Goal: Task Accomplishment & Management: Manage account settings

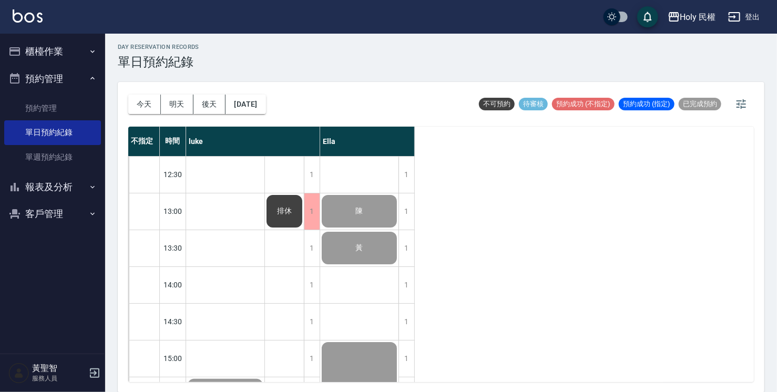
scroll to position [371, 0]
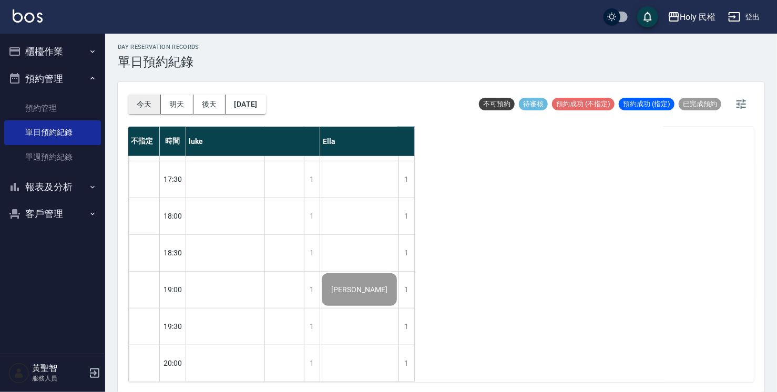
click at [136, 105] on button "今天" at bounding box center [144, 104] width 33 height 19
click at [242, 270] on div "江" at bounding box center [225, 87] width 79 height 589
click at [221, 360] on div "江" at bounding box center [225, 87] width 79 height 589
click at [221, 355] on div "江" at bounding box center [225, 87] width 79 height 589
click at [288, 357] on div "排休" at bounding box center [284, 87] width 39 height 589
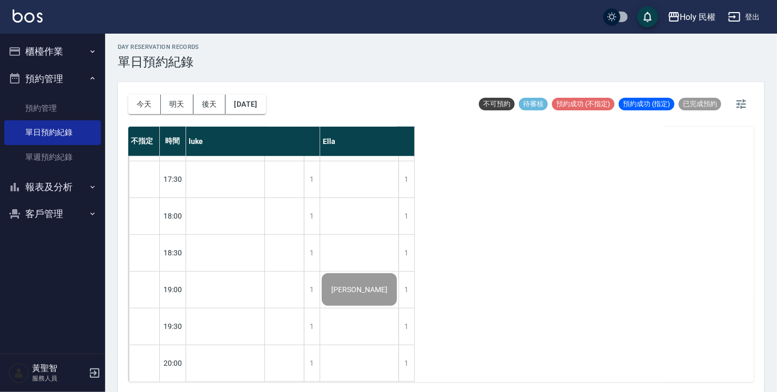
click at [272, 361] on div "排休" at bounding box center [284, 87] width 39 height 589
click at [309, 357] on div "1" at bounding box center [312, 363] width 16 height 36
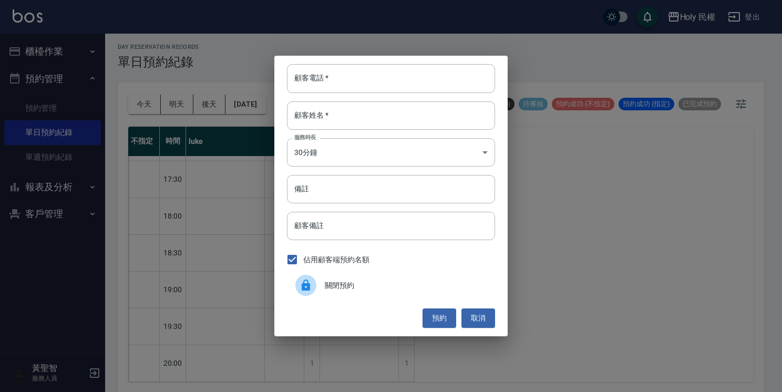
click at [320, 288] on div at bounding box center [310, 285] width 29 height 21
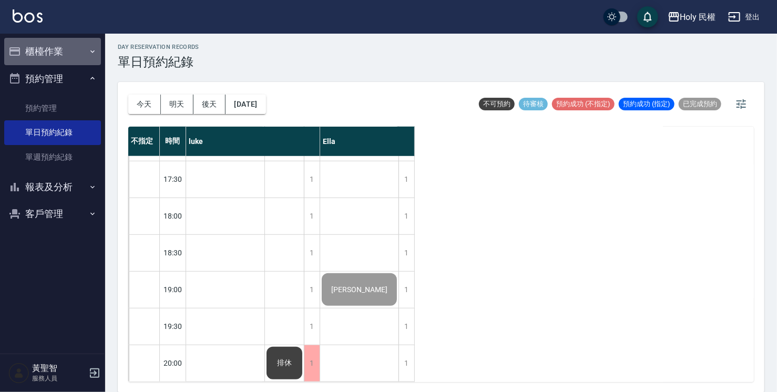
click at [23, 39] on button "櫃檯作業" at bounding box center [52, 51] width 97 height 27
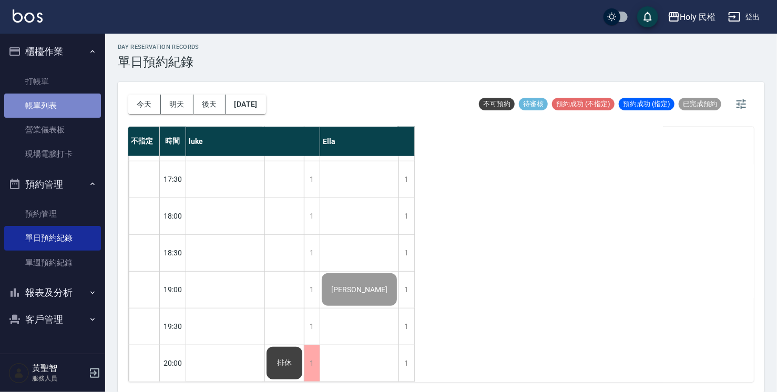
click at [79, 115] on link "帳單列表" at bounding box center [52, 106] width 97 height 24
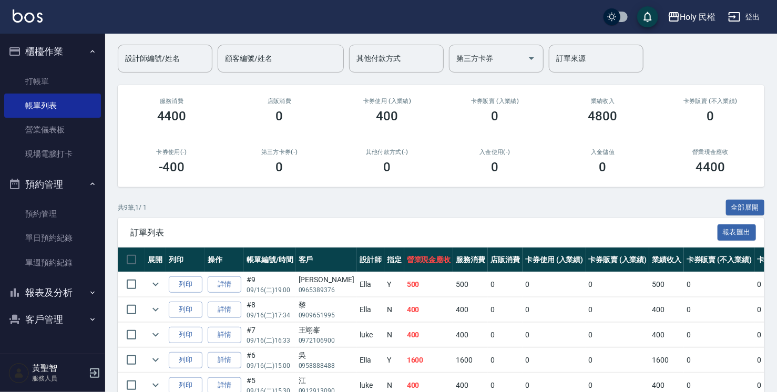
scroll to position [74, 0]
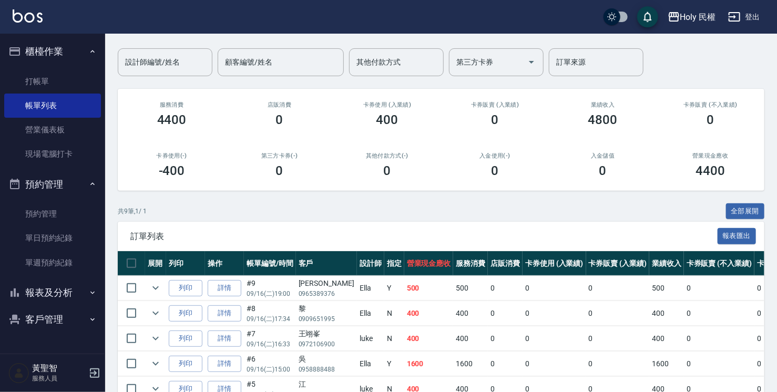
click at [73, 288] on button "報表及分析" at bounding box center [52, 292] width 97 height 27
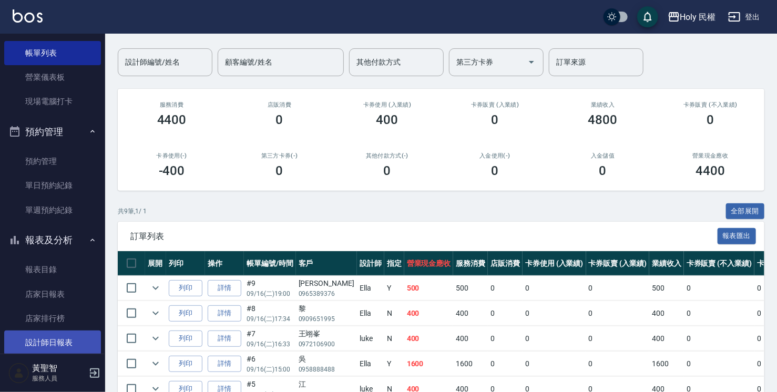
click at [61, 333] on link "設計師日報表" at bounding box center [52, 343] width 97 height 24
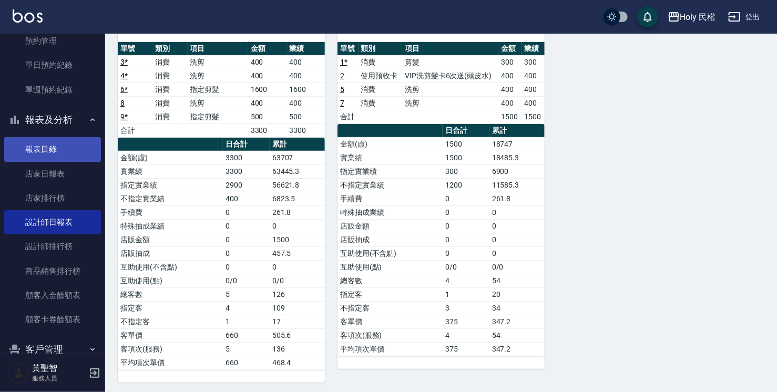
scroll to position [195, 0]
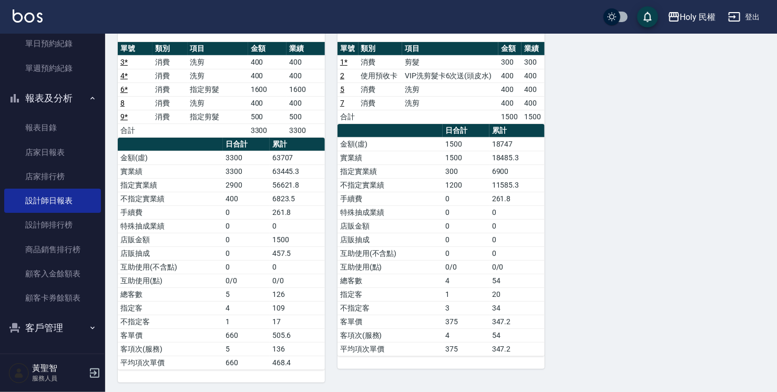
click at [42, 329] on button "客戶管理" at bounding box center [52, 327] width 97 height 27
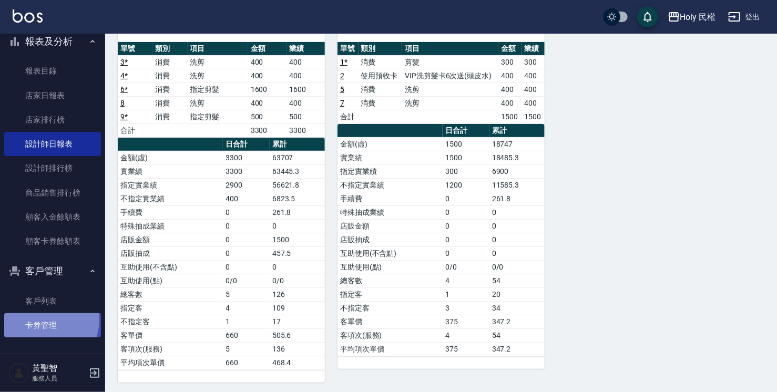
click at [43, 320] on link "卡券管理" at bounding box center [52, 325] width 97 height 24
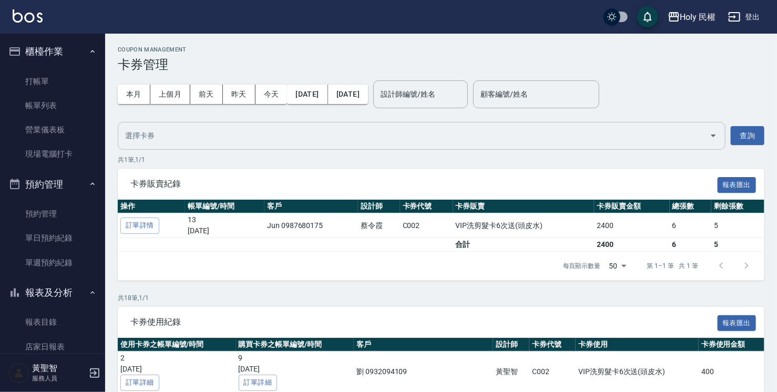
click at [708, 134] on icon "Open" at bounding box center [713, 135] width 13 height 13
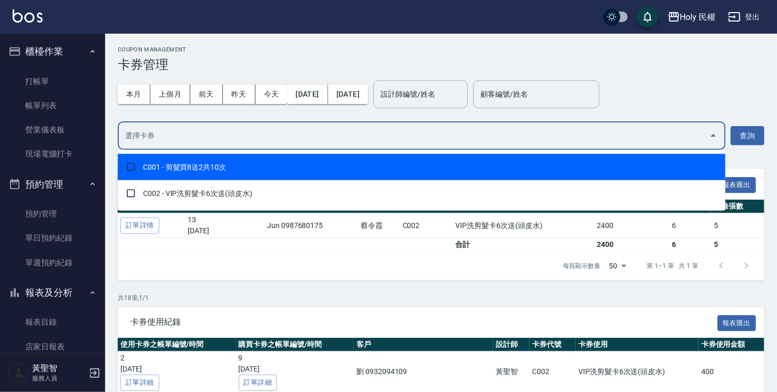
click at [687, 72] on div "本月 上個月 [DATE] [DATE] [DATE] [DATE] [DATE] 設計師編號/姓名 設計師編號/姓名 顧客編號/姓名 顧客編號/姓名" at bounding box center [441, 94] width 647 height 45
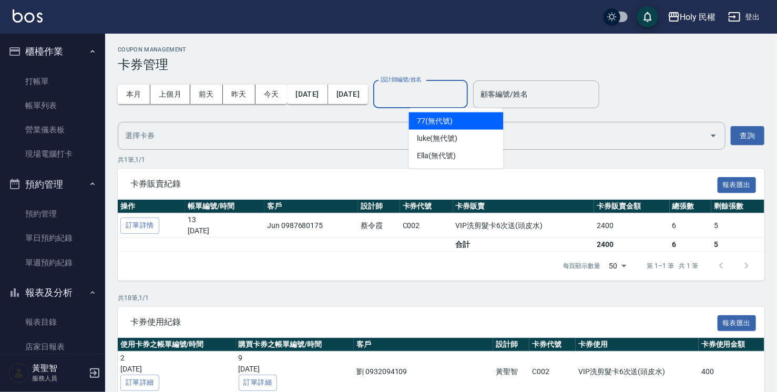
click at [416, 91] on input "設計師編號/姓名" at bounding box center [420, 94] width 85 height 18
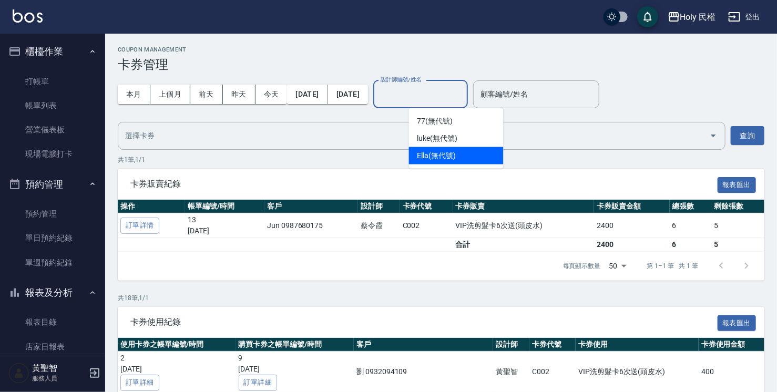
click at [425, 152] on span "Ella (無代號)" at bounding box center [437, 155] width 39 height 11
type input "Ella(無代號)"
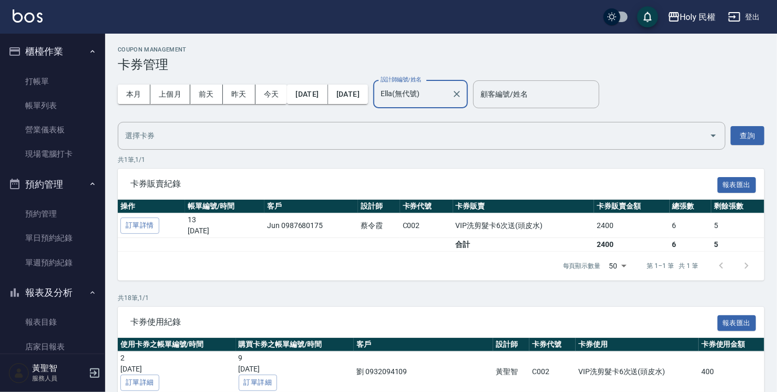
click at [720, 66] on h3 "卡券管理" at bounding box center [441, 64] width 647 height 15
click at [750, 140] on button "查詢" at bounding box center [748, 135] width 34 height 19
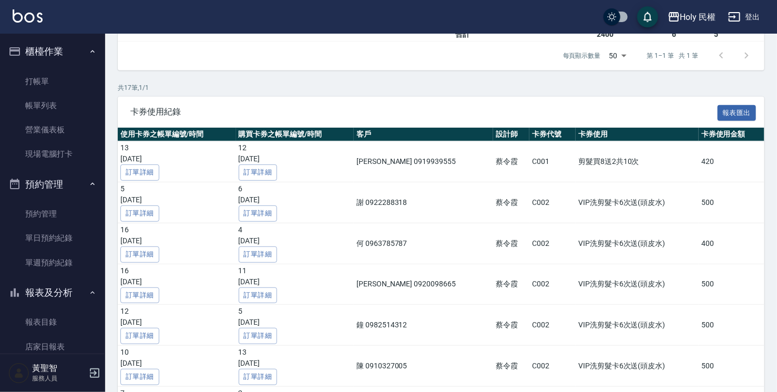
scroll to position [158, 0]
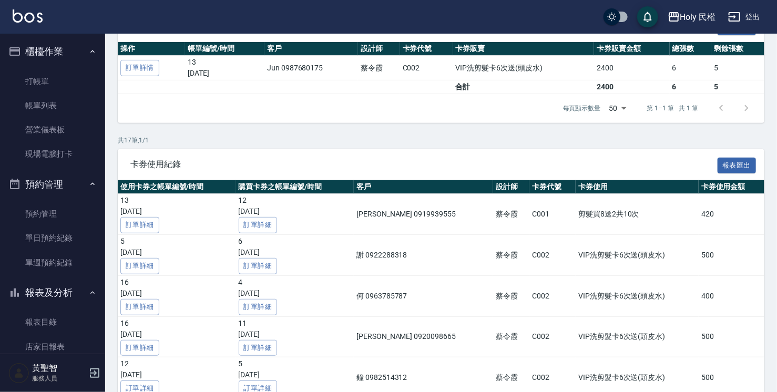
drag, startPoint x: -2, startPoint y: 290, endPoint x: -2, endPoint y: 317, distance: 26.8
drag, startPoint x: -2, startPoint y: 317, endPoint x: 179, endPoint y: 140, distance: 252.9
click at [179, 140] on p "共 17 筆, 1 / 1" at bounding box center [441, 140] width 647 height 9
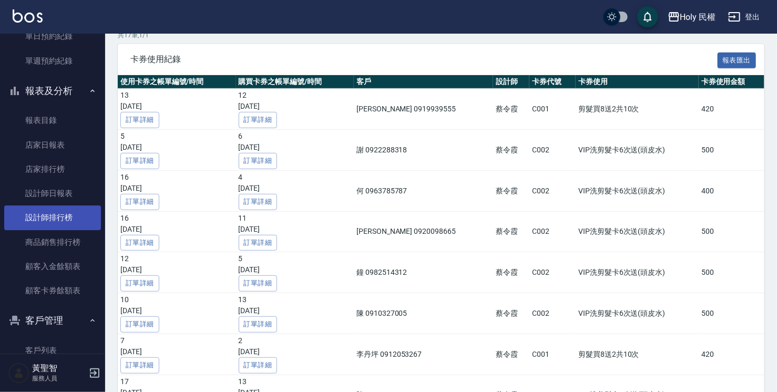
scroll to position [251, 0]
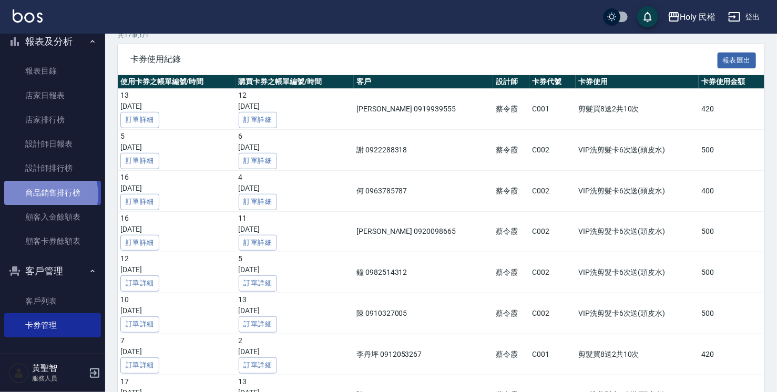
click at [45, 195] on link "商品銷售排行榜" at bounding box center [52, 193] width 97 height 24
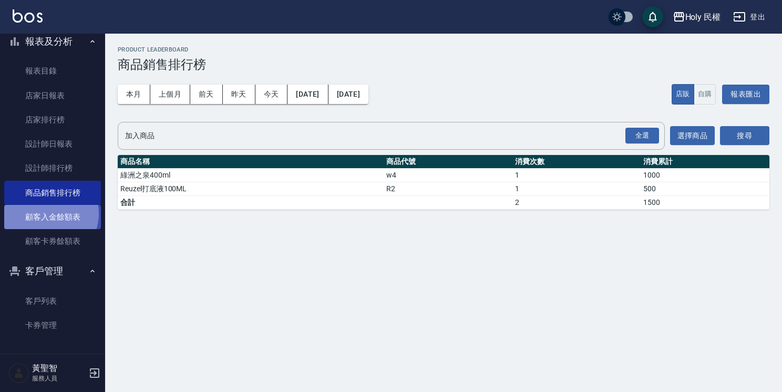
click at [47, 213] on link "顧客入金餘額表" at bounding box center [52, 217] width 97 height 24
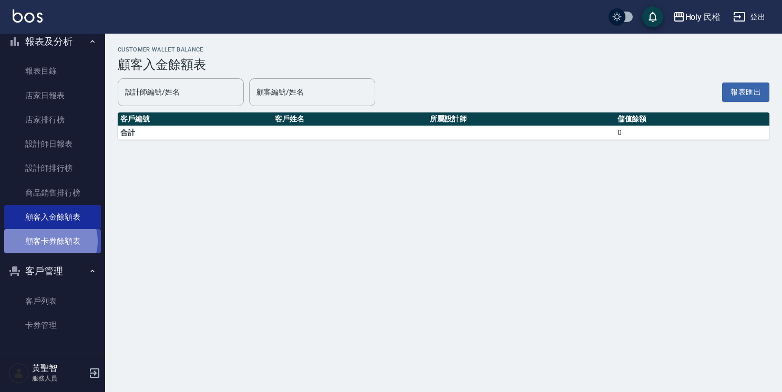
click at [50, 241] on link "顧客卡券餘額表" at bounding box center [52, 241] width 97 height 24
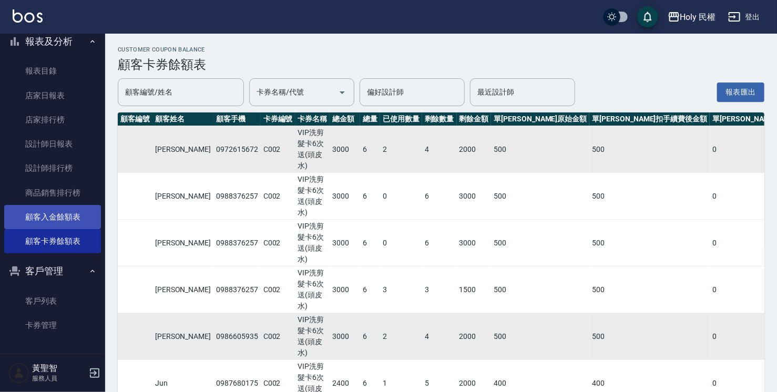
click at [77, 214] on link "顧客入金餘額表" at bounding box center [52, 217] width 97 height 24
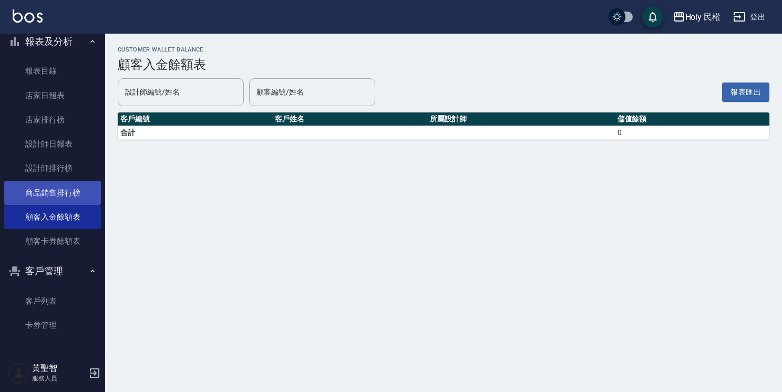
click at [59, 189] on link "商品銷售排行榜" at bounding box center [52, 193] width 97 height 24
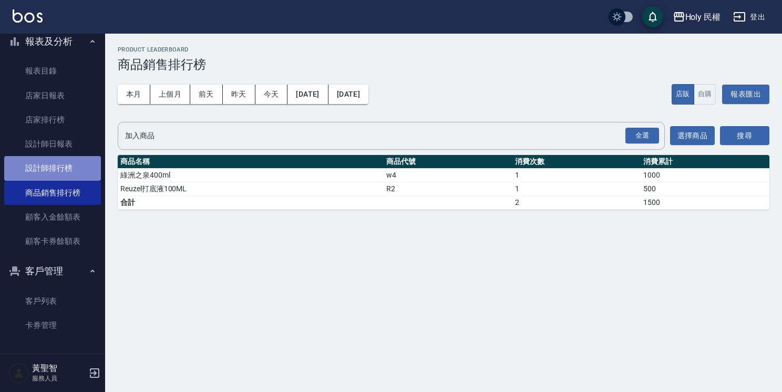
click at [63, 164] on link "設計師排行榜" at bounding box center [52, 168] width 97 height 24
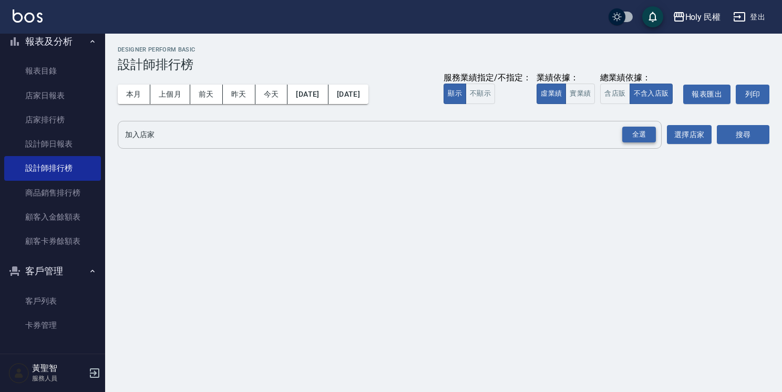
click at [643, 134] on div "全選" at bounding box center [640, 135] width 34 height 16
click at [749, 129] on button "搜尋" at bounding box center [743, 135] width 53 height 19
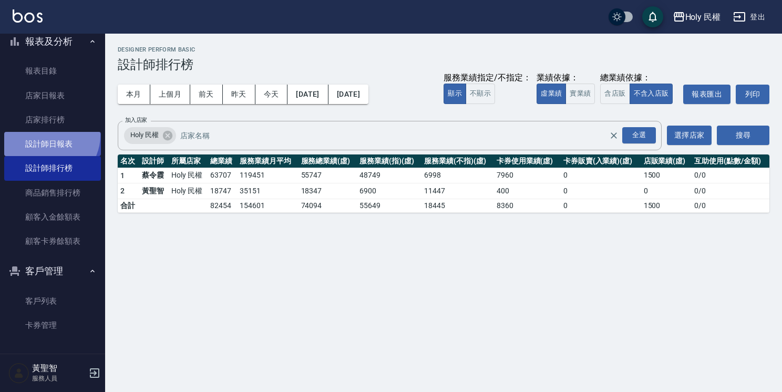
click at [49, 136] on link "設計師日報表" at bounding box center [52, 144] width 97 height 24
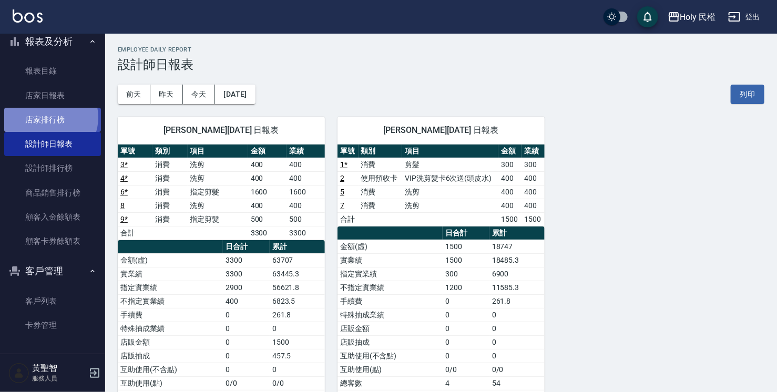
click at [49, 117] on link "店家排行榜" at bounding box center [52, 120] width 97 height 24
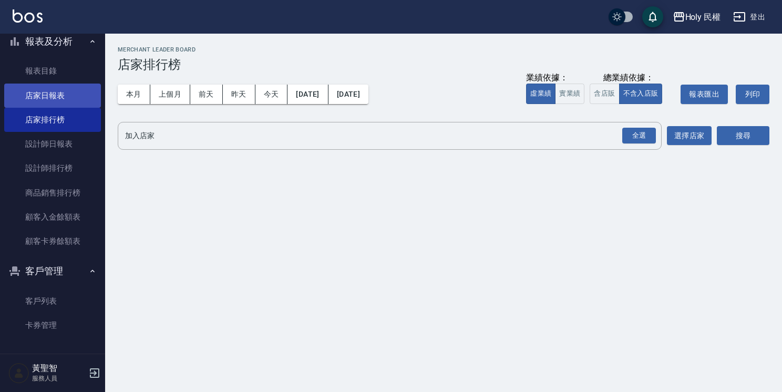
click at [60, 92] on link "店家日報表" at bounding box center [52, 96] width 97 height 24
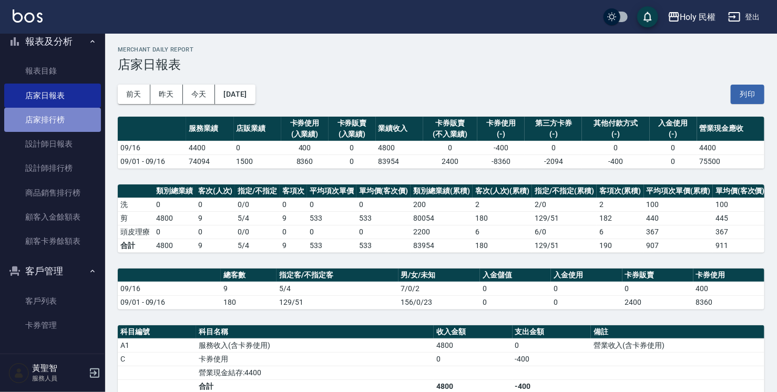
click at [63, 115] on link "店家排行榜" at bounding box center [52, 120] width 97 height 24
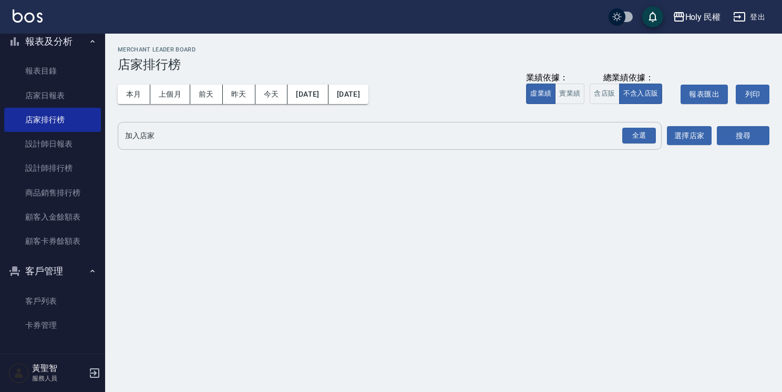
click at [620, 144] on div "全選" at bounding box center [638, 136] width 37 height 28
click at [625, 138] on div "全選" at bounding box center [640, 136] width 34 height 16
click at [759, 129] on button "搜尋" at bounding box center [743, 136] width 53 height 19
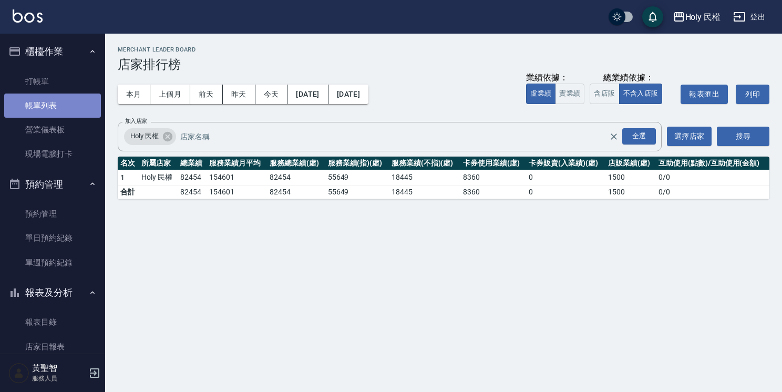
click at [60, 99] on link "帳單列表" at bounding box center [52, 106] width 97 height 24
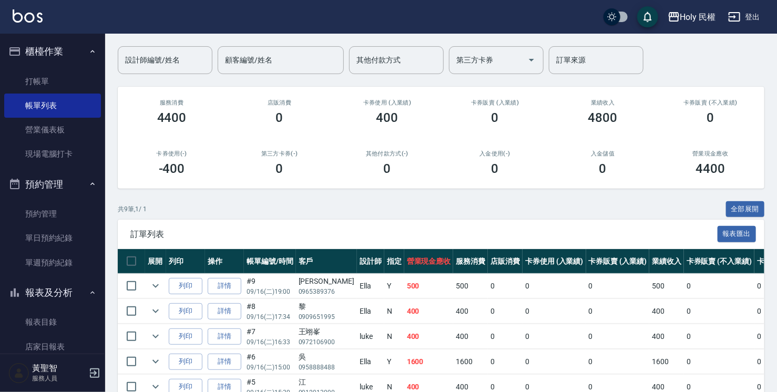
scroll to position [74, 0]
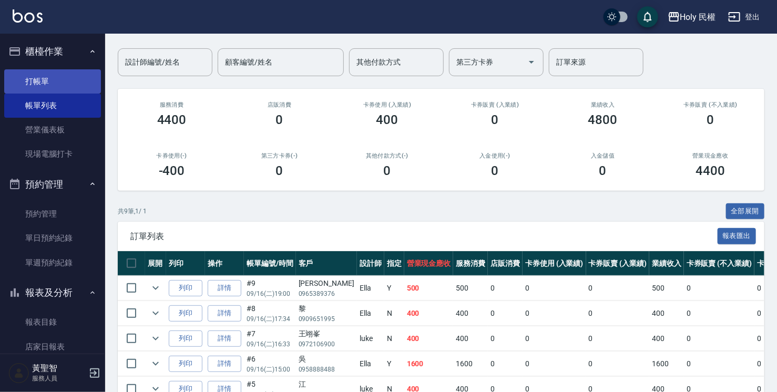
click at [58, 84] on link "打帳單" at bounding box center [52, 81] width 97 height 24
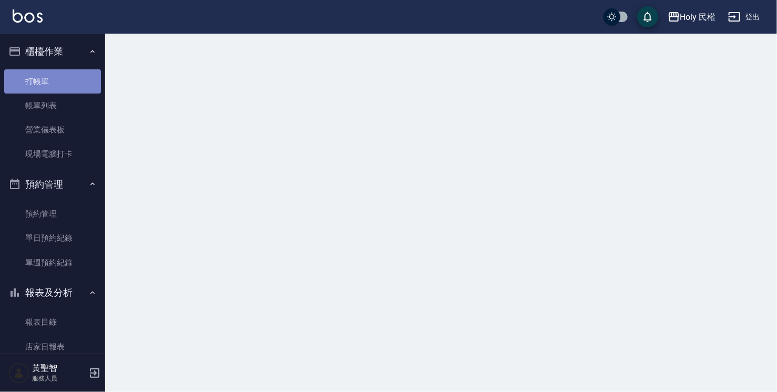
click at [58, 84] on link "打帳單" at bounding box center [52, 81] width 97 height 24
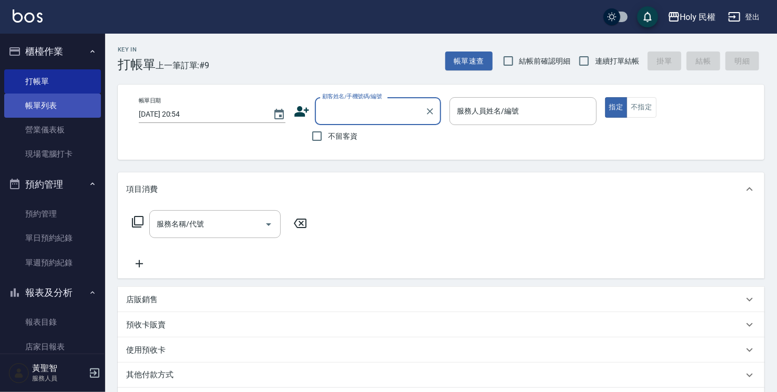
click at [63, 106] on link "帳單列表" at bounding box center [52, 106] width 97 height 24
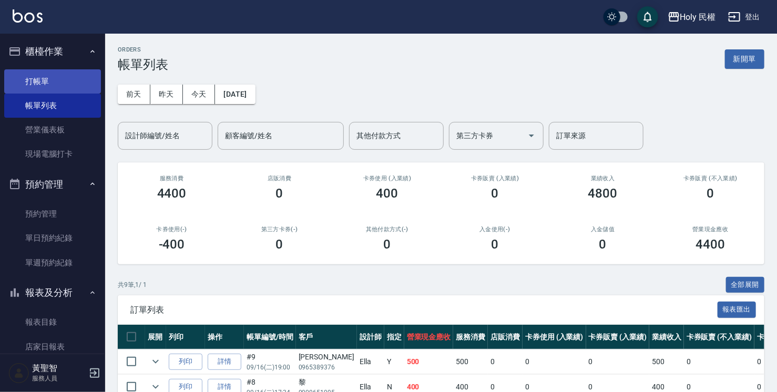
click at [58, 78] on link "打帳單" at bounding box center [52, 81] width 97 height 24
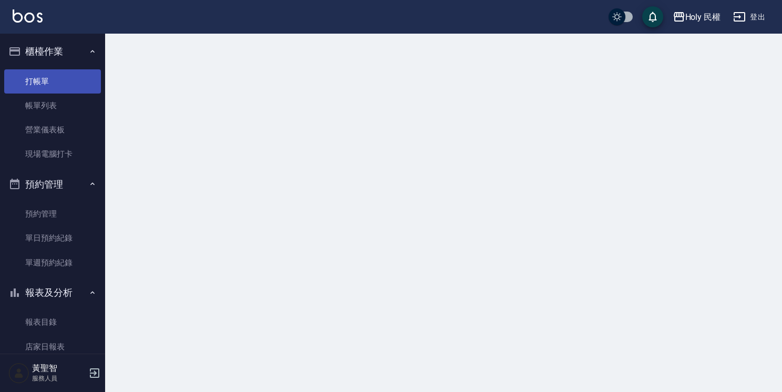
click at [58, 78] on link "打帳單" at bounding box center [52, 81] width 97 height 24
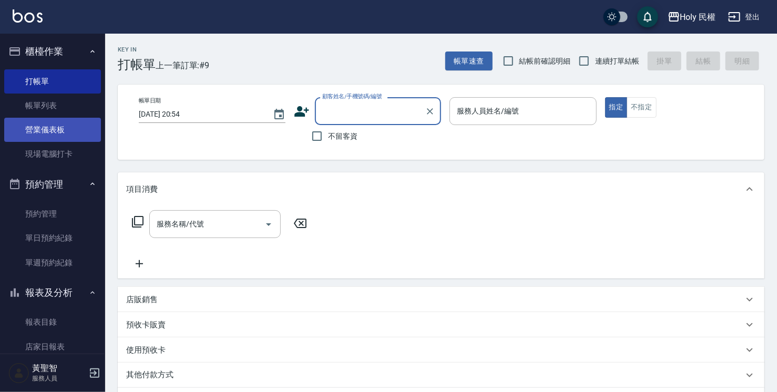
click at [64, 127] on link "營業儀表板" at bounding box center [52, 130] width 97 height 24
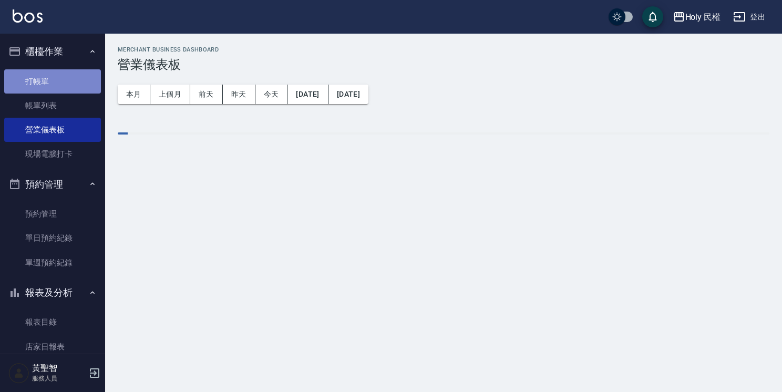
click at [83, 74] on link "打帳單" at bounding box center [52, 81] width 97 height 24
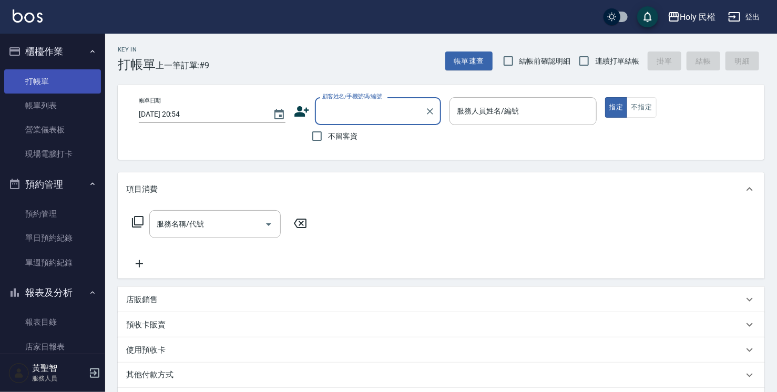
click at [36, 83] on link "打帳單" at bounding box center [52, 81] width 97 height 24
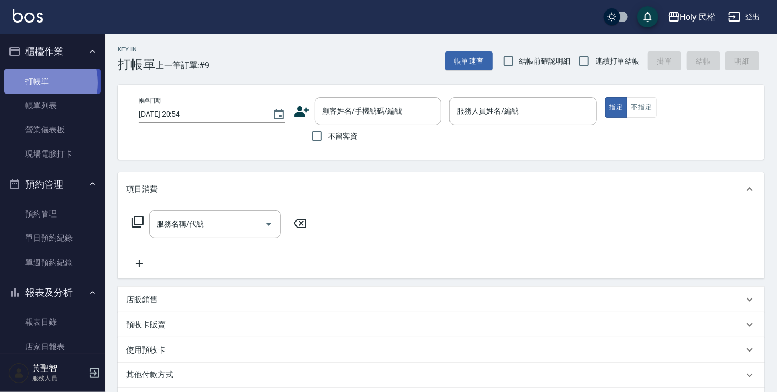
click at [36, 83] on link "打帳單" at bounding box center [52, 81] width 97 height 24
click at [38, 82] on link "打帳單" at bounding box center [52, 81] width 97 height 24
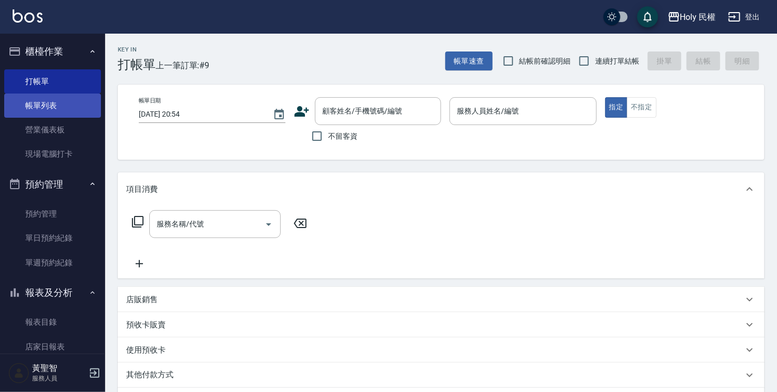
drag, startPoint x: 71, startPoint y: 107, endPoint x: 65, endPoint y: 109, distance: 6.8
click at [71, 107] on link "帳單列表" at bounding box center [52, 106] width 97 height 24
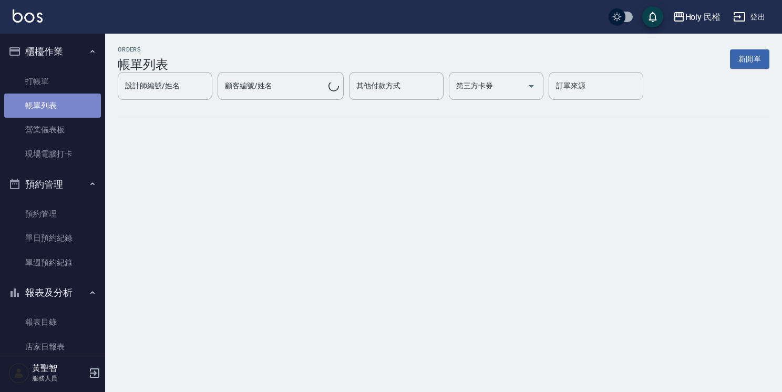
click at [65, 109] on link "帳單列表" at bounding box center [52, 106] width 97 height 24
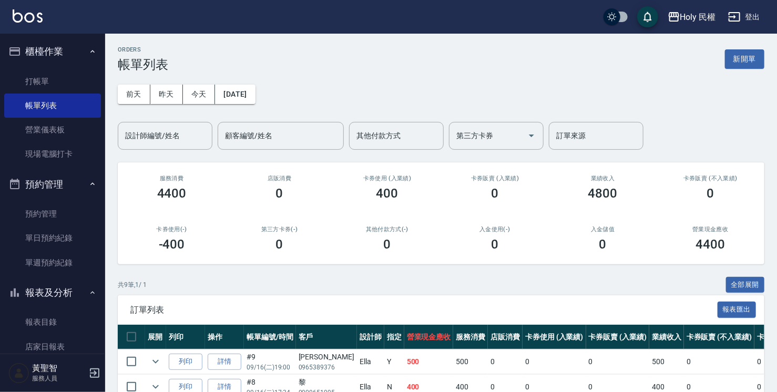
click at [665, 304] on div "訂單列表 報表匯出" at bounding box center [441, 310] width 647 height 29
